Goal: Information Seeking & Learning: Learn about a topic

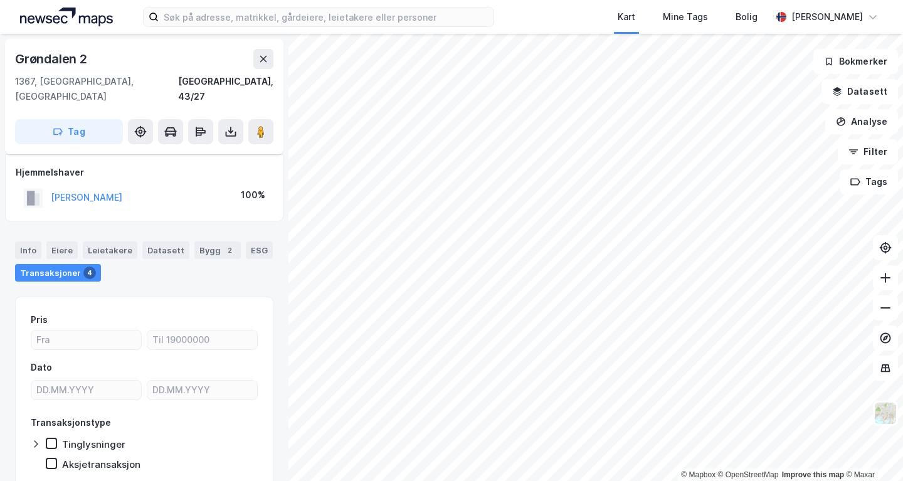
scroll to position [35, 0]
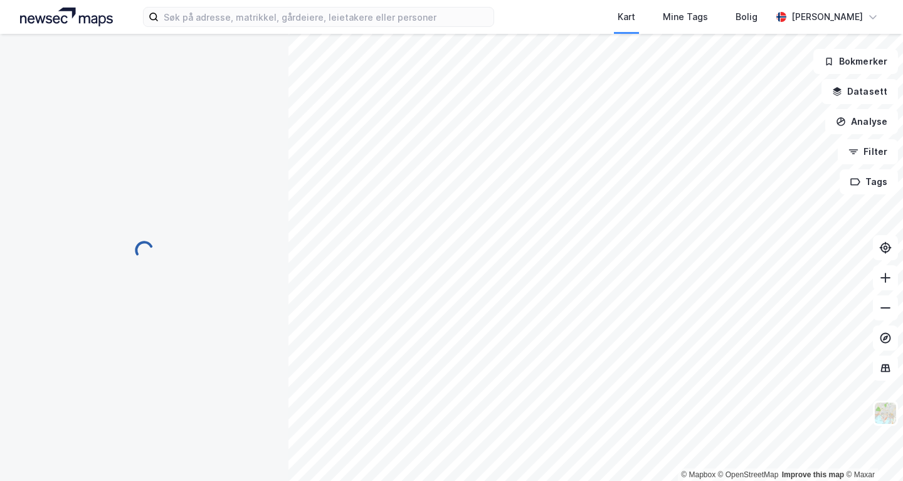
scroll to position [34, 0]
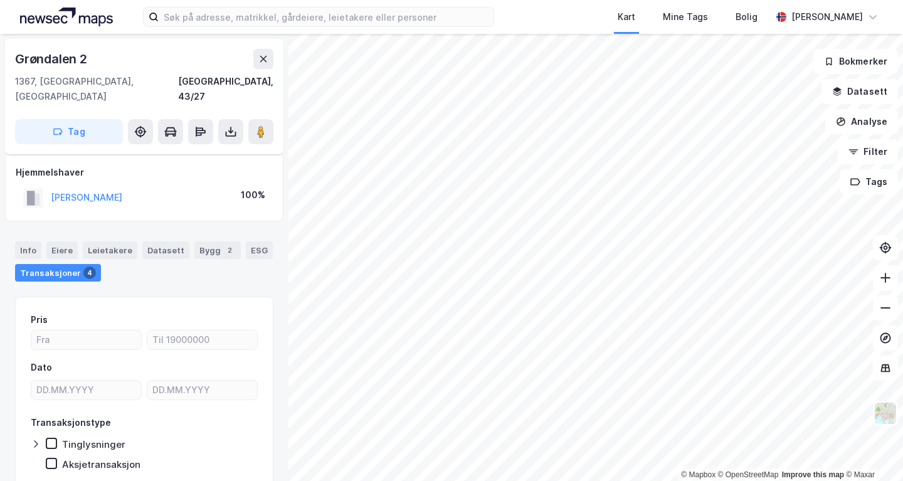
scroll to position [34, 0]
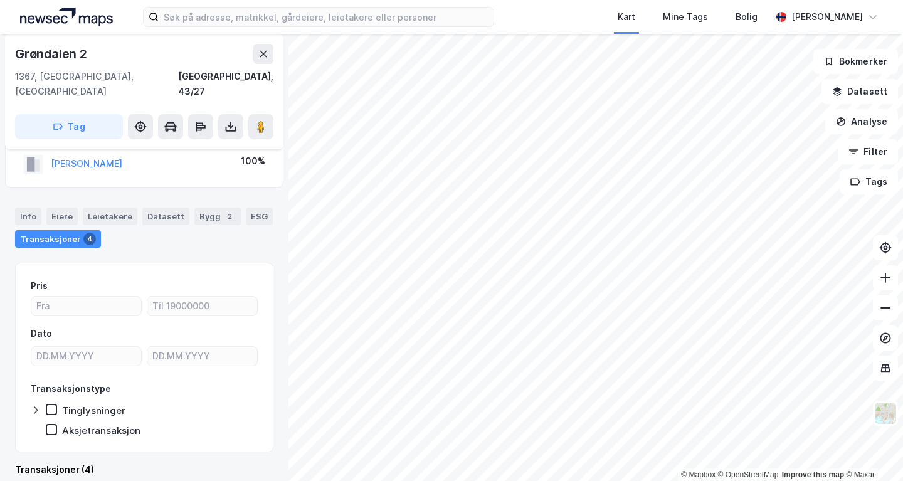
scroll to position [34, 0]
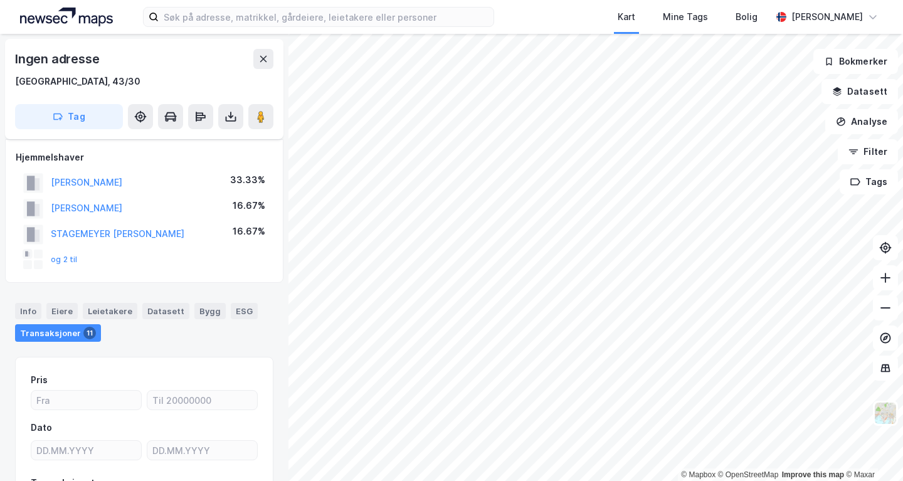
scroll to position [34, 0]
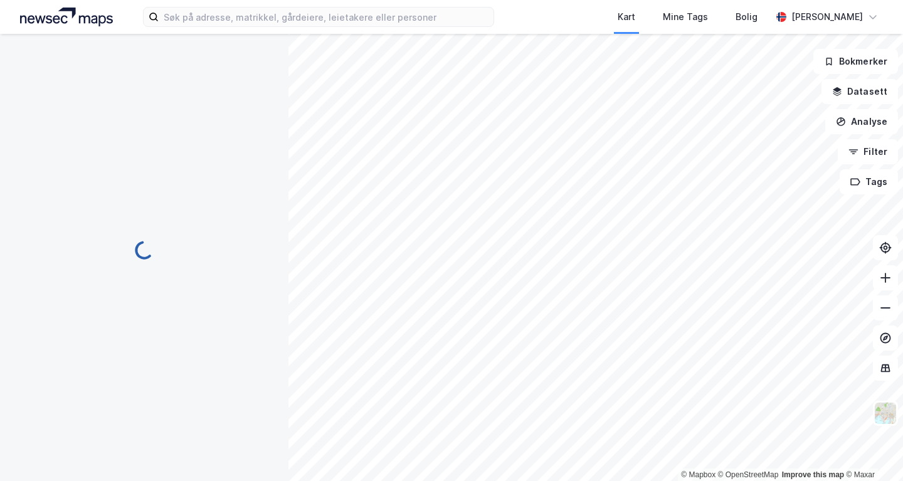
scroll to position [34, 0]
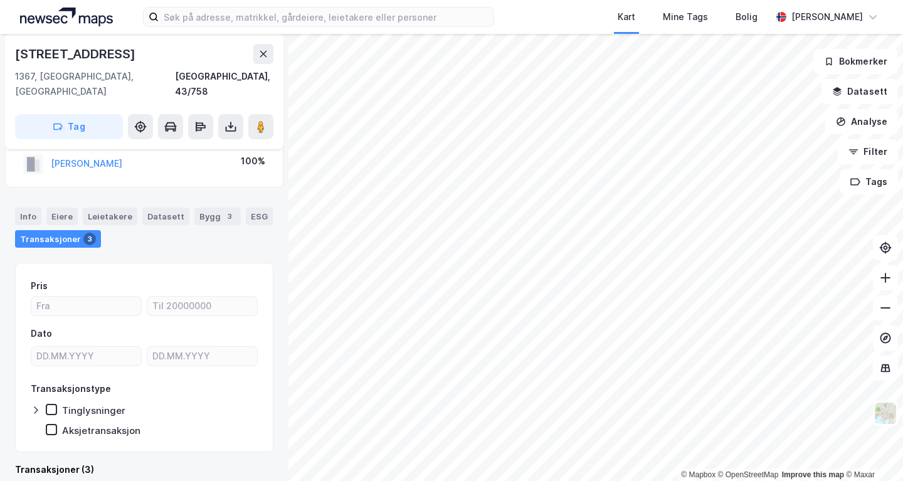
scroll to position [34, 0]
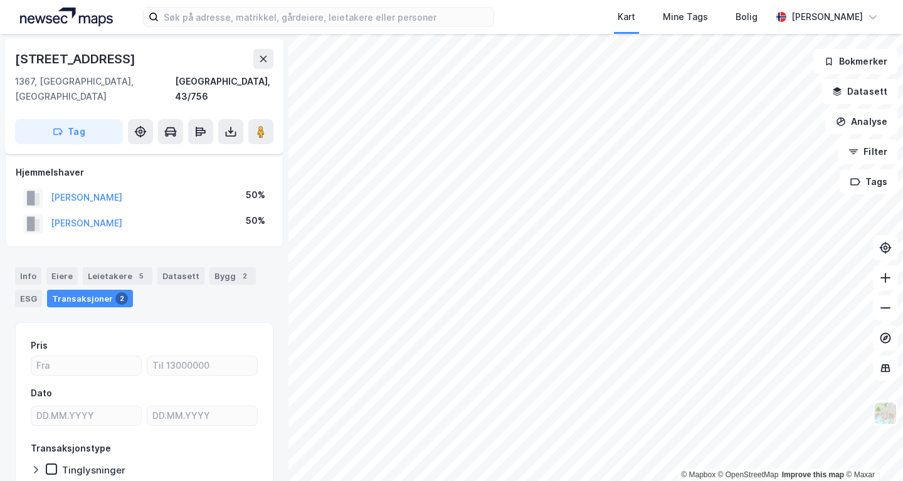
scroll to position [34, 0]
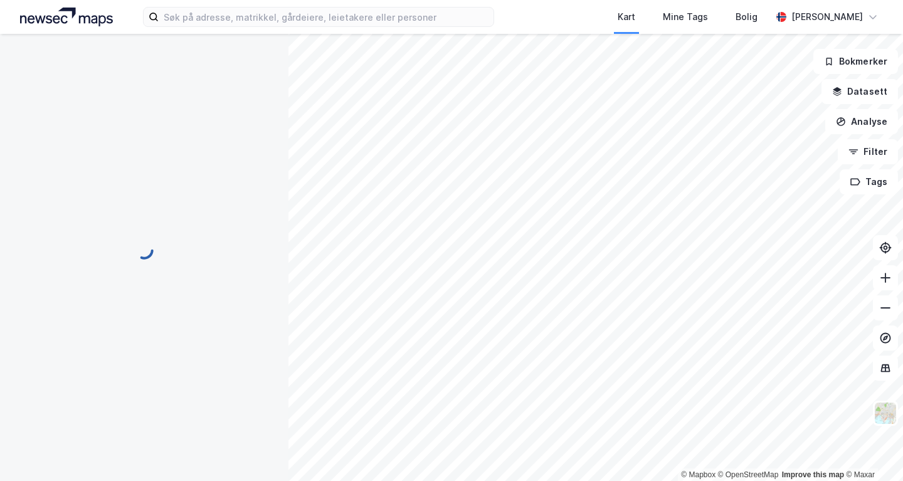
scroll to position [34, 0]
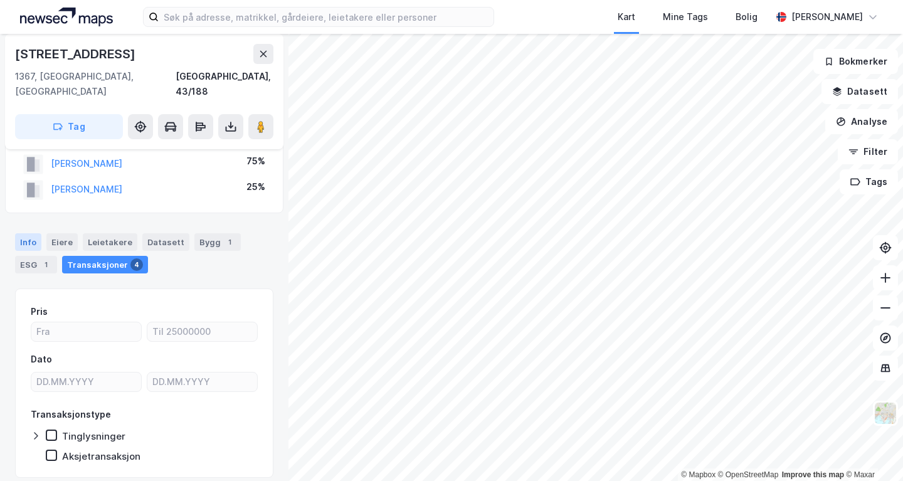
click at [22, 233] on div "Info" at bounding box center [28, 242] width 26 height 18
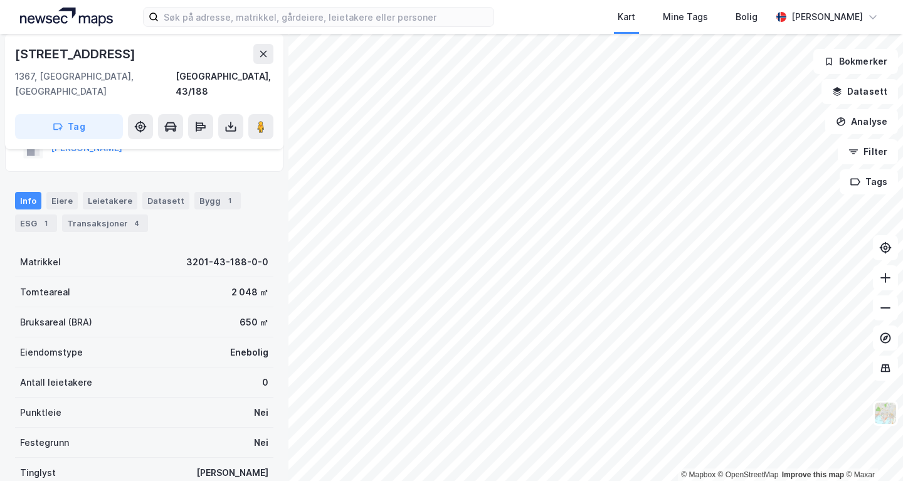
scroll to position [66, 0]
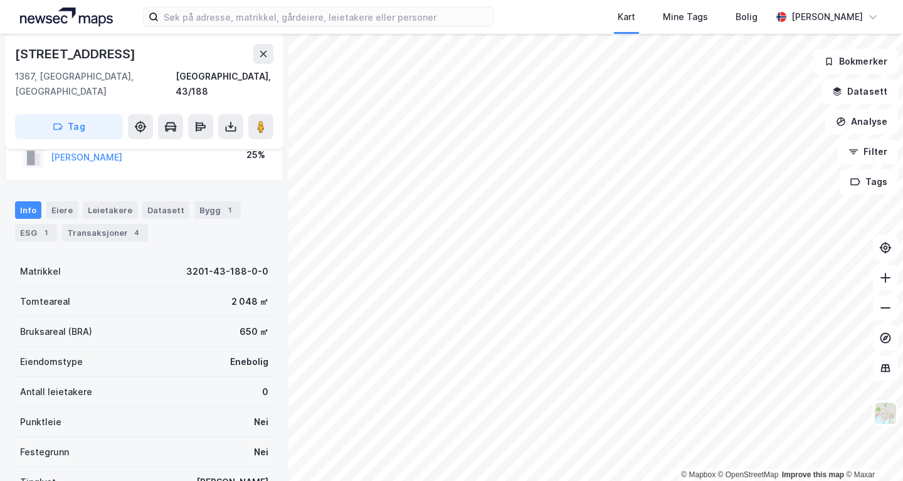
click at [44, 201] on div "Info [PERSON_NAME] Datasett Bygg 1 ESG 1 Transaksjoner 4" at bounding box center [144, 221] width 258 height 40
click at [58, 201] on div "Eiere" at bounding box center [61, 210] width 31 height 18
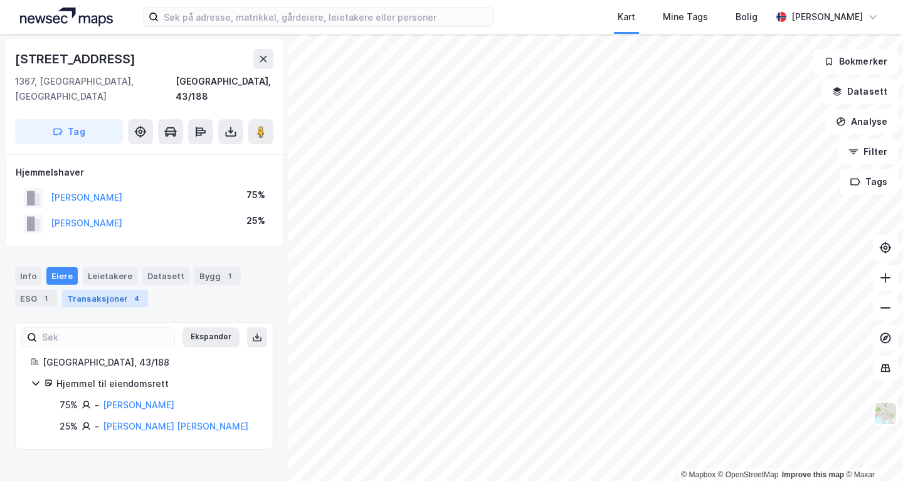
click at [114, 290] on div "Transaksjoner 4" at bounding box center [105, 299] width 86 height 18
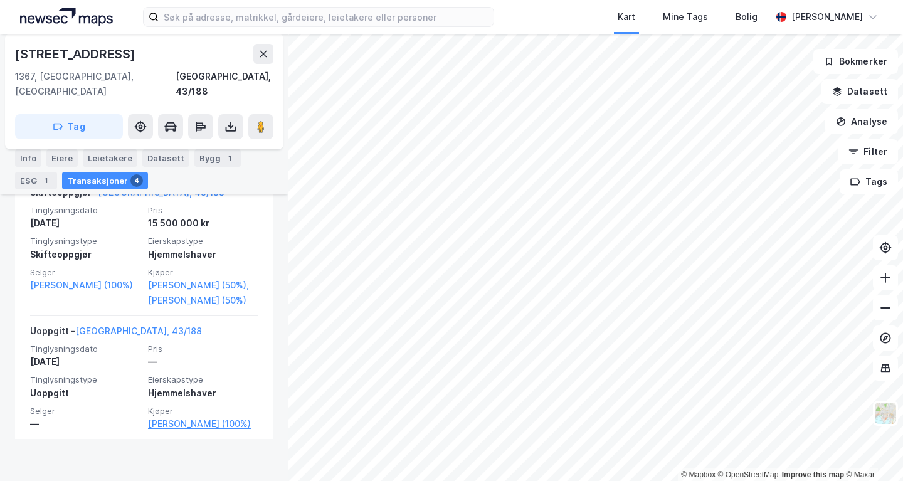
scroll to position [690, 0]
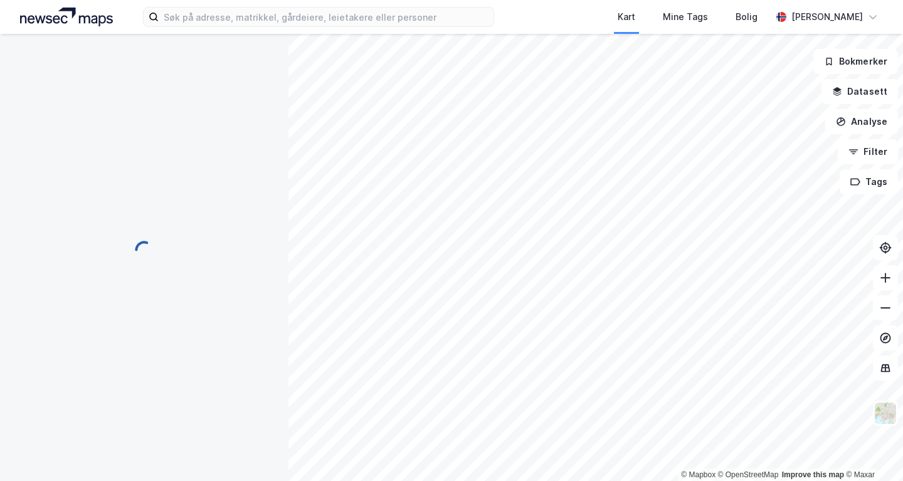
scroll to position [50, 0]
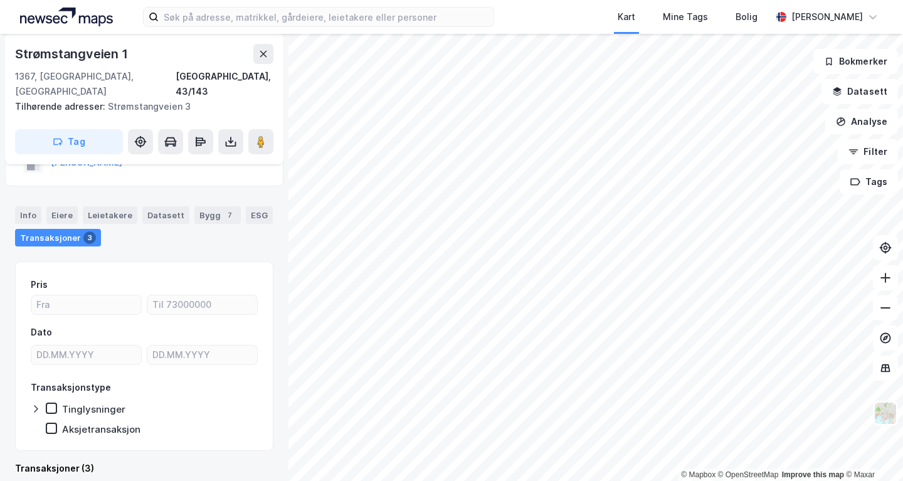
scroll to position [50, 0]
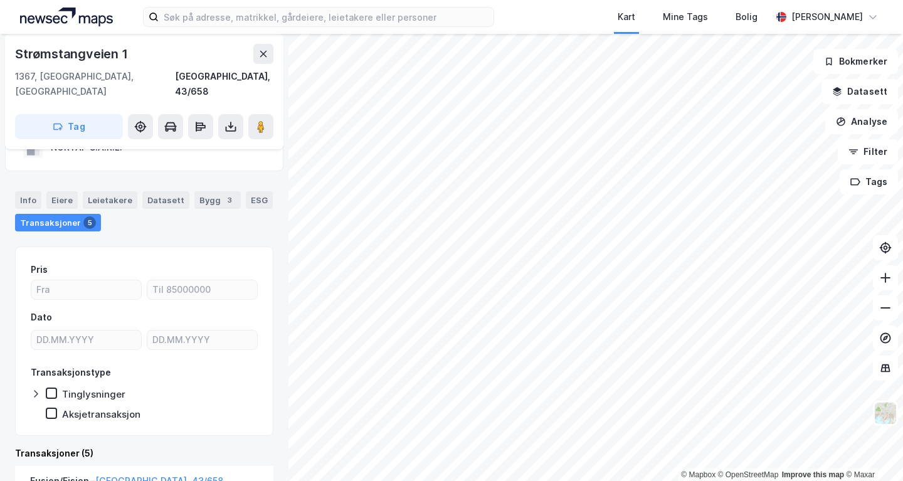
scroll to position [35, 0]
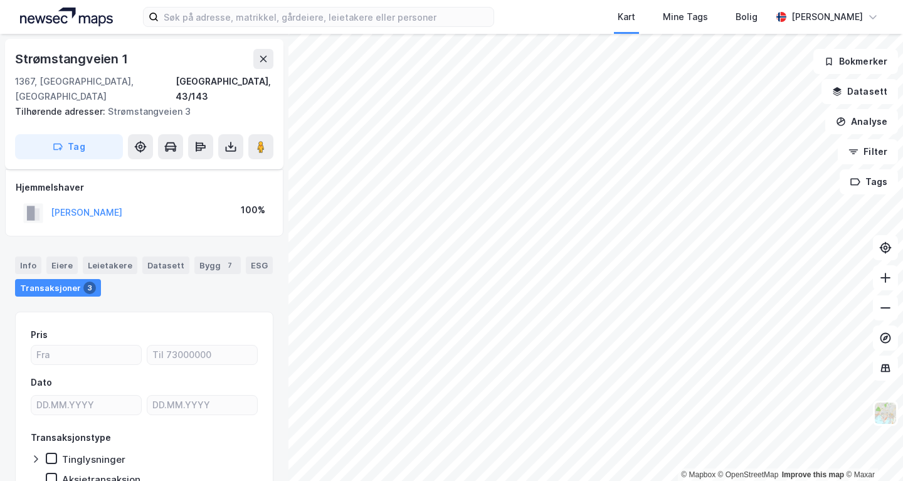
scroll to position [35, 0]
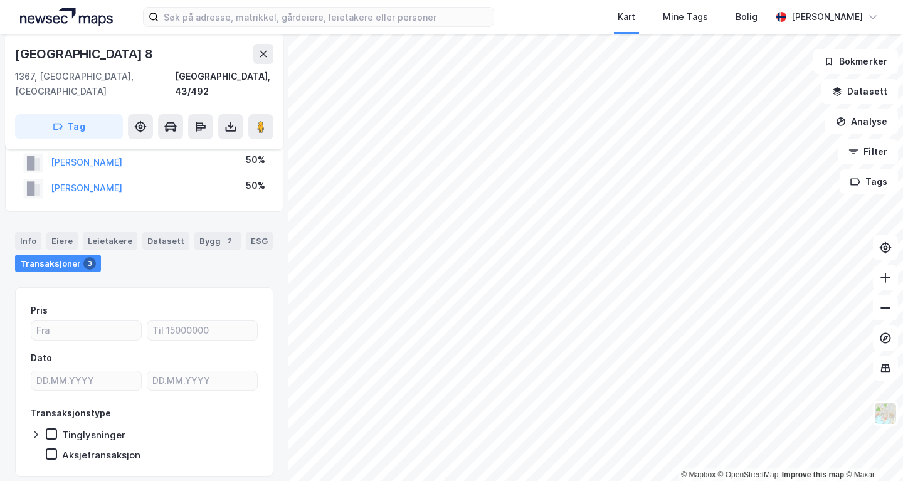
scroll to position [35, 0]
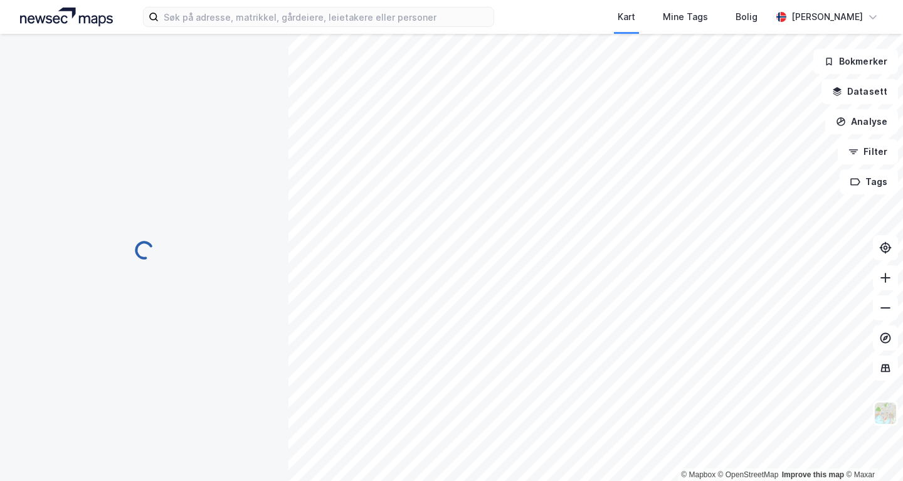
scroll to position [35, 0]
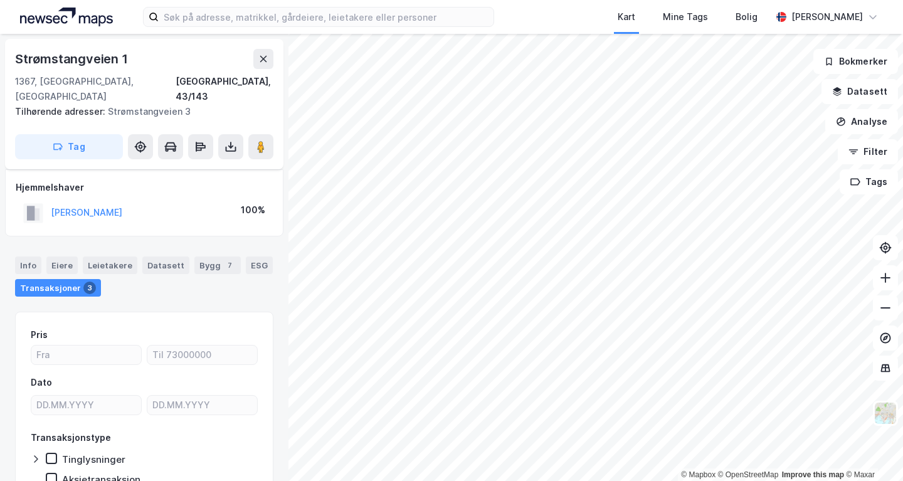
scroll to position [35, 0]
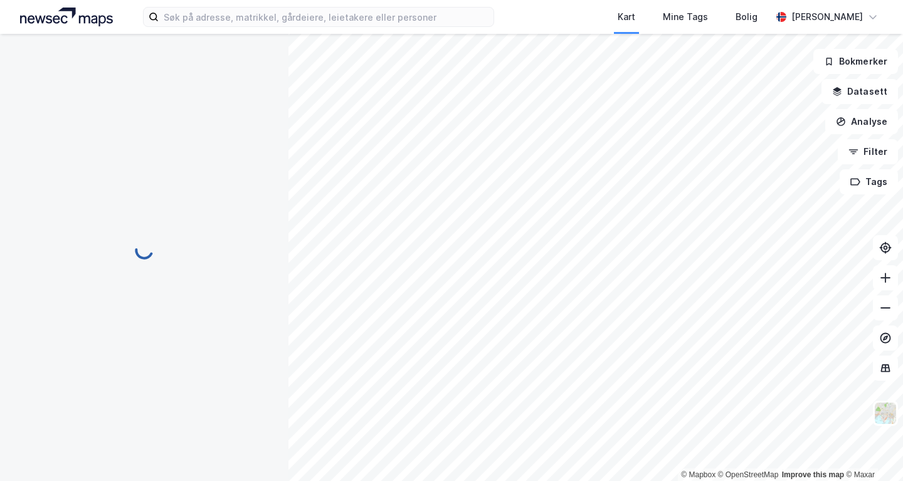
scroll to position [35, 0]
